Goal: Transaction & Acquisition: Purchase product/service

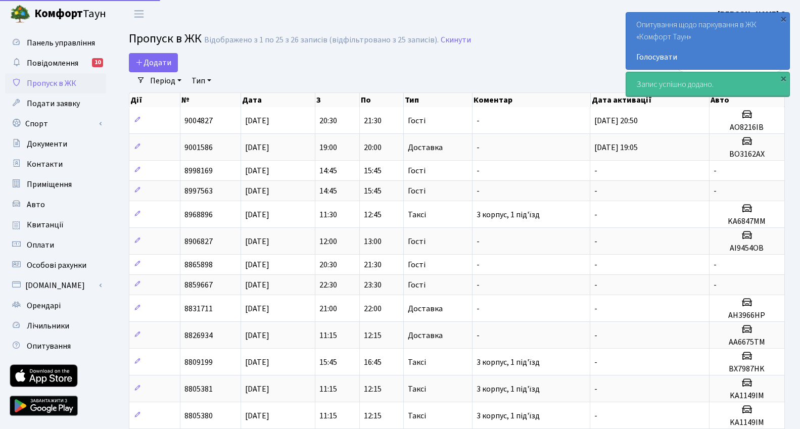
select select "25"
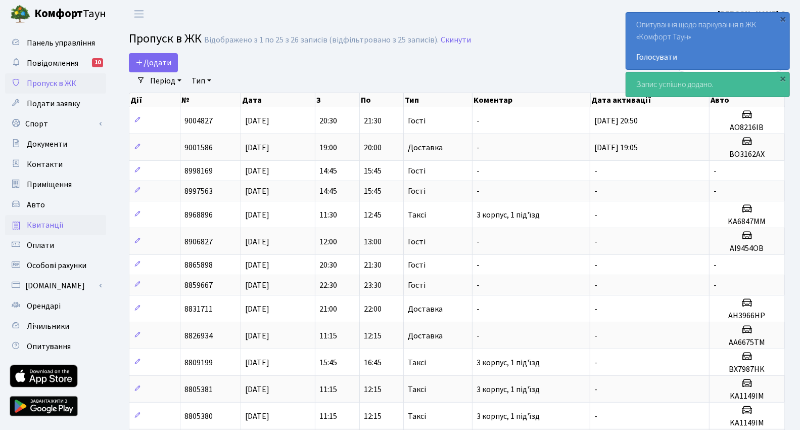
click at [38, 220] on span "Квитанції" at bounding box center [45, 224] width 37 height 11
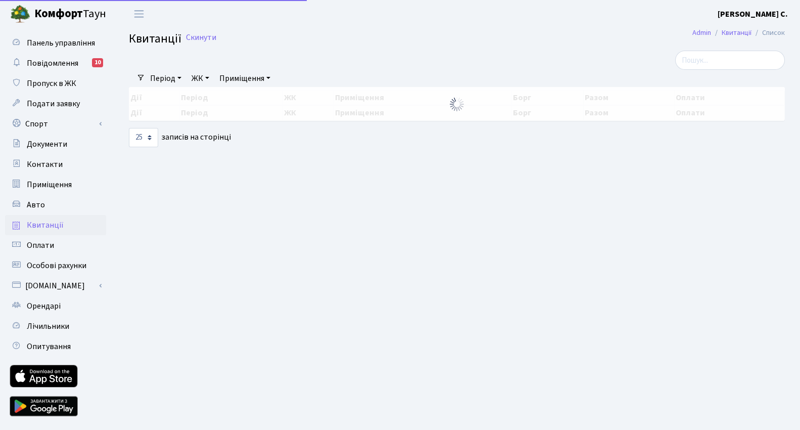
select select "25"
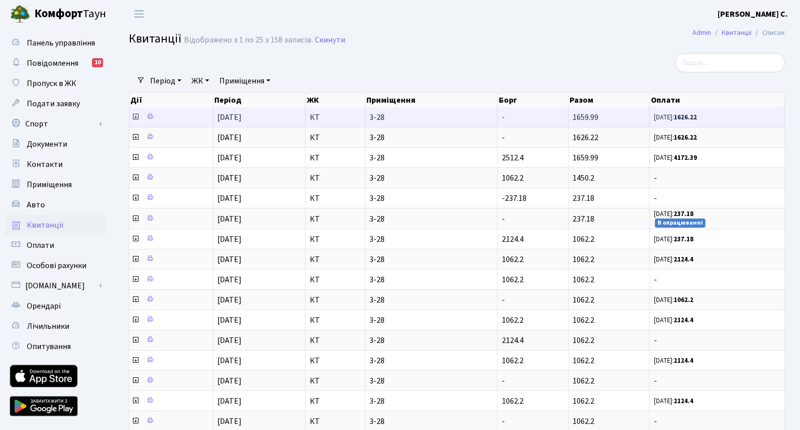
click at [129, 116] on td at bounding box center [171, 117] width 84 height 20
click at [135, 113] on icon at bounding box center [135, 117] width 8 height 8
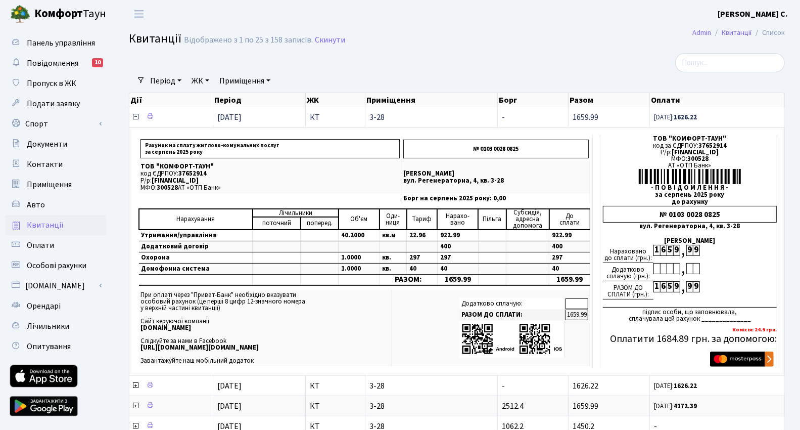
click at [133, 116] on icon at bounding box center [135, 117] width 8 height 8
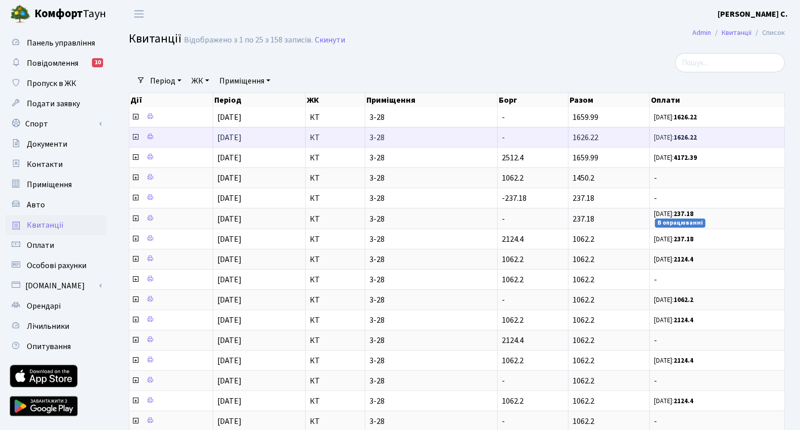
click at [132, 136] on icon at bounding box center [135, 137] width 8 height 8
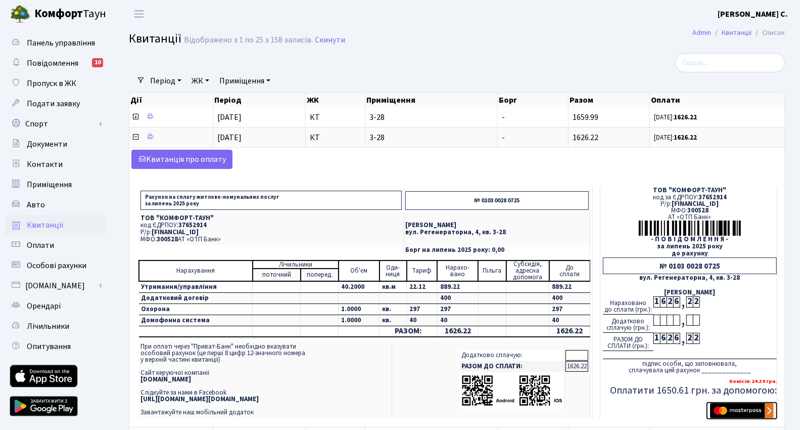
click at [736, 403] on img "submit" at bounding box center [742, 410] width 64 height 15
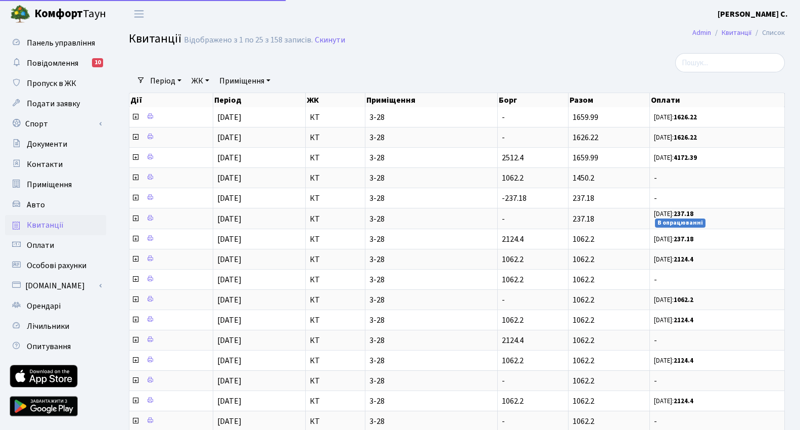
select select "25"
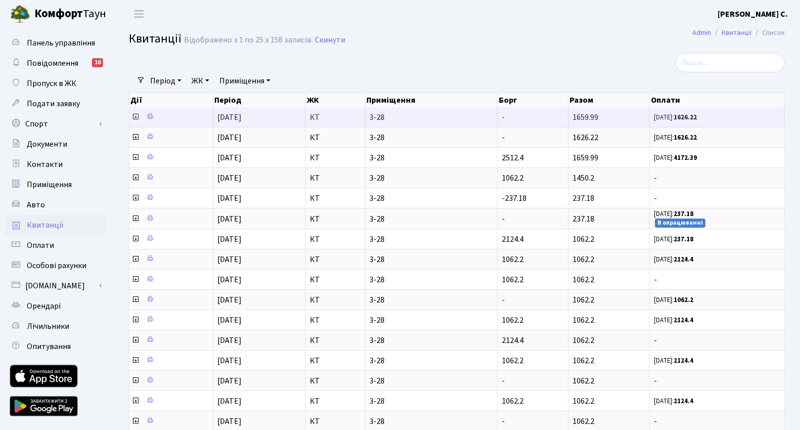
click at [134, 115] on icon at bounding box center [135, 117] width 8 height 8
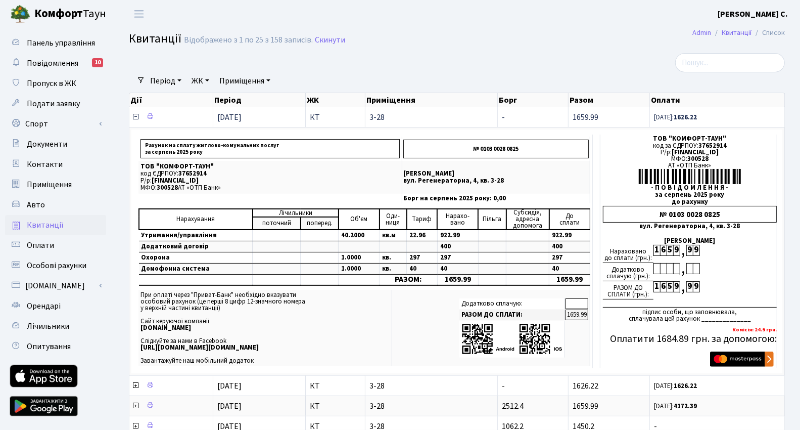
click at [136, 117] on icon at bounding box center [135, 117] width 8 height 8
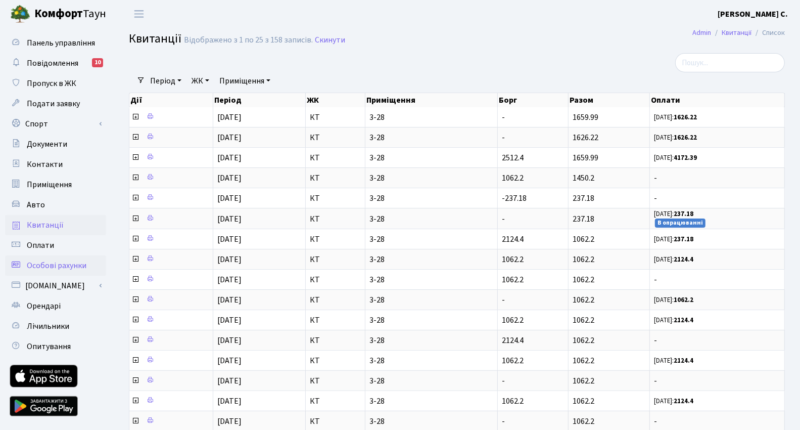
click at [19, 264] on icon at bounding box center [16, 264] width 10 height 10
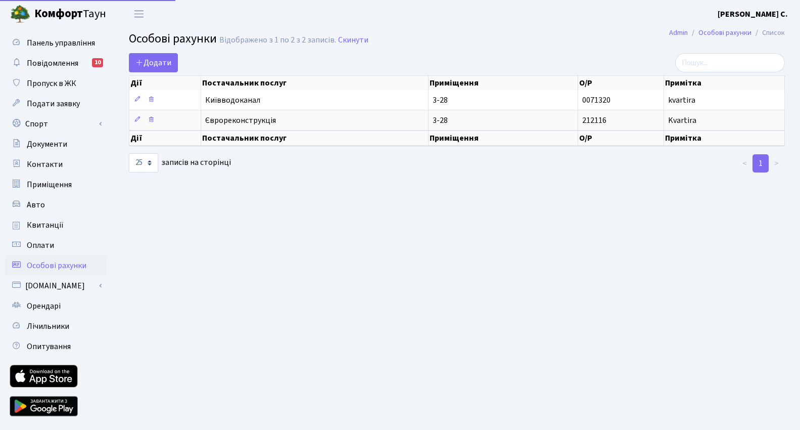
select select "25"
click at [47, 288] on link "[DOMAIN_NAME]" at bounding box center [55, 286] width 101 height 20
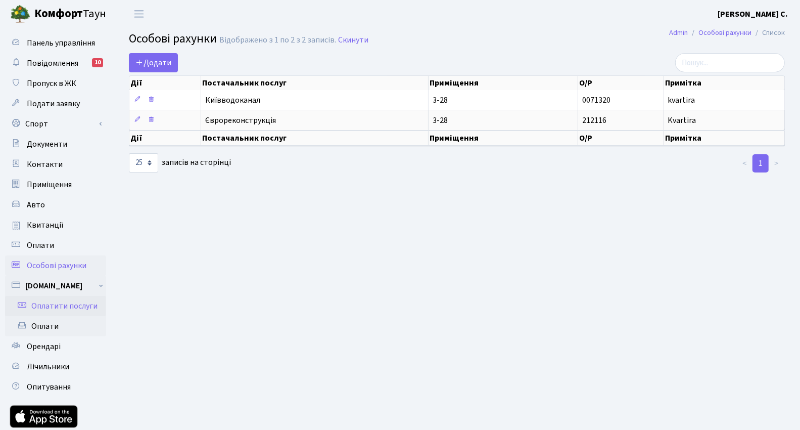
click at [51, 305] on link "Оплатити послуги" at bounding box center [55, 306] width 101 height 20
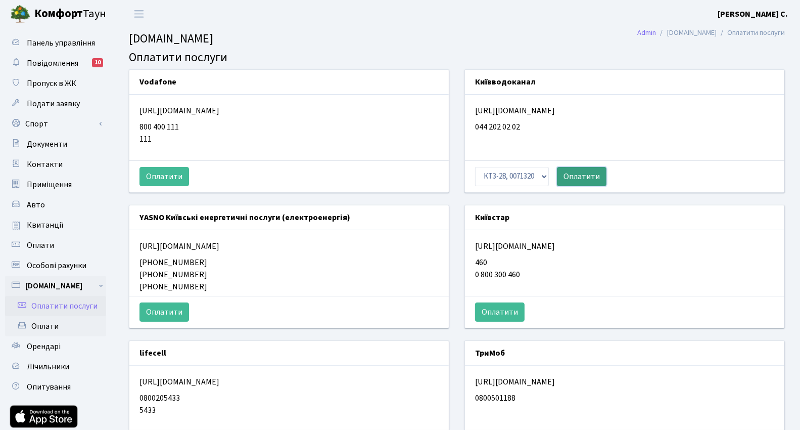
click at [595, 170] on button "Оплатити" at bounding box center [582, 176] width 50 height 19
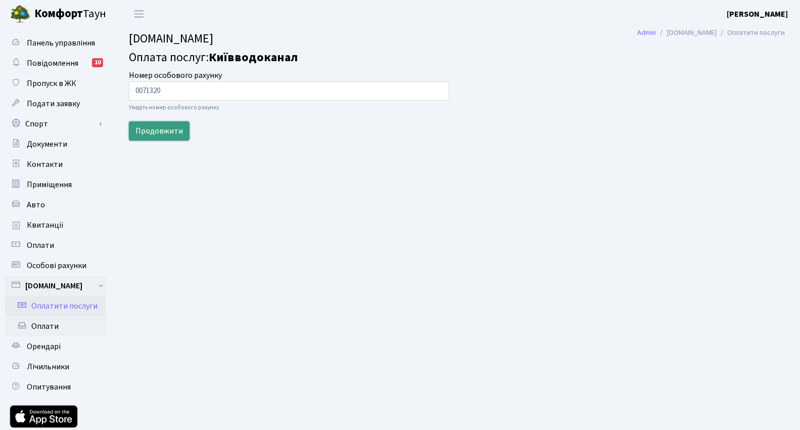
click at [164, 133] on button "Продовжити" at bounding box center [159, 130] width 61 height 19
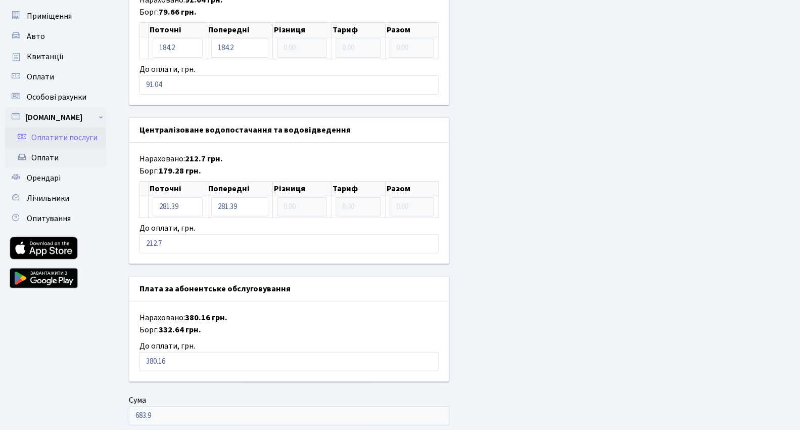
scroll to position [225, 0]
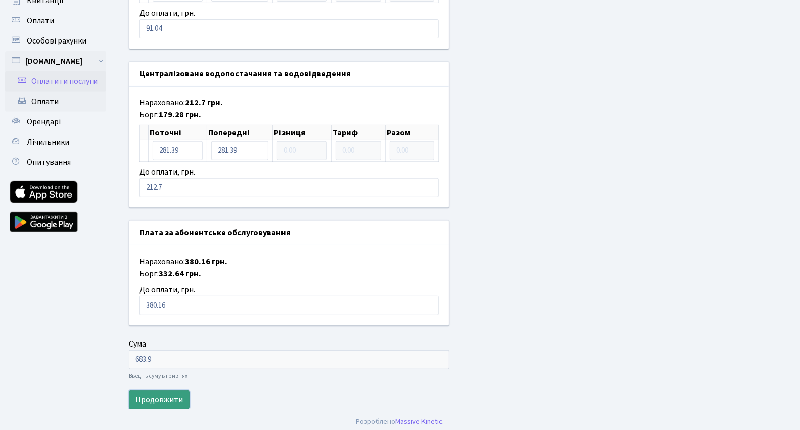
click at [159, 391] on button "Продовжити" at bounding box center [159, 399] width 61 height 19
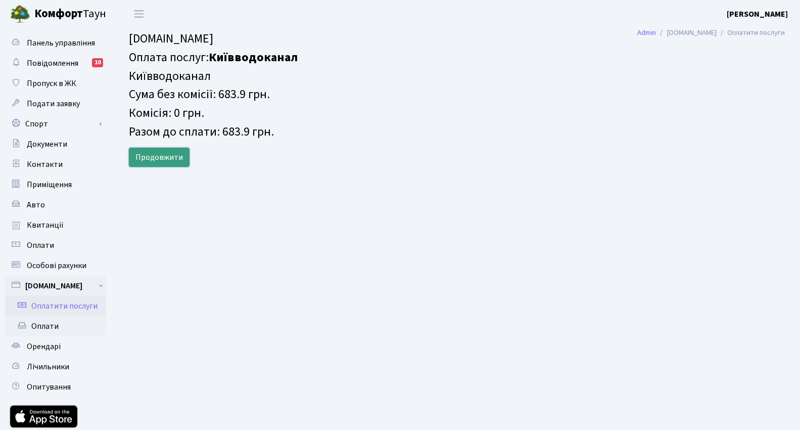
click at [160, 156] on button "Продовжити" at bounding box center [159, 157] width 61 height 19
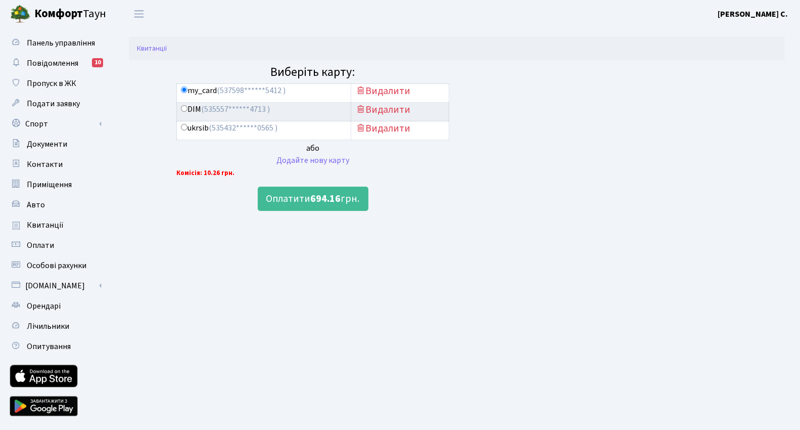
click at [181, 126] on input "ukrsib (535432******0565 )" at bounding box center [184, 127] width 7 height 7
radio input "true"
click at [306, 200] on button "Оплатити 694.16 грн." at bounding box center [313, 199] width 111 height 24
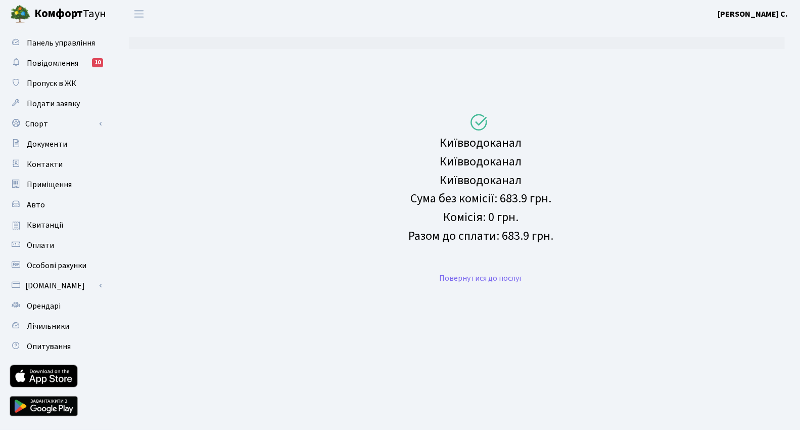
click at [64, 12] on b "Комфорт" at bounding box center [58, 14] width 49 height 16
